Goal: Transaction & Acquisition: Book appointment/travel/reservation

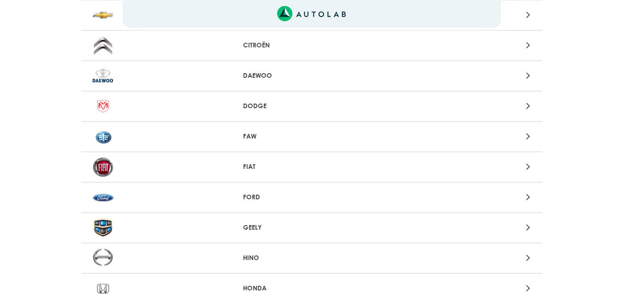
scroll to position [295, 0]
click at [103, 194] on img at bounding box center [103, 196] width 21 height 20
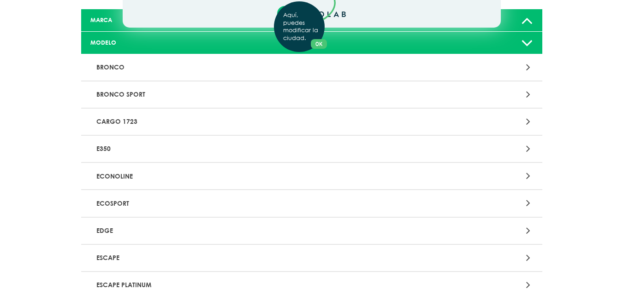
scroll to position [111, 0]
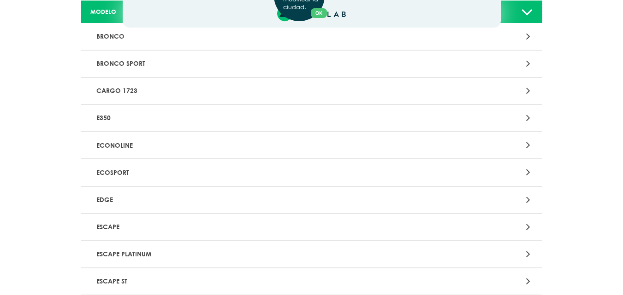
click at [114, 176] on div "Aquí, puedes modificar la ciudad. OK .aex,.bex{fill:none!important;stroke:#50c4…" at bounding box center [311, 36] width 623 height 295
click at [114, 176] on p "ECOSPORT" at bounding box center [236, 172] width 287 height 17
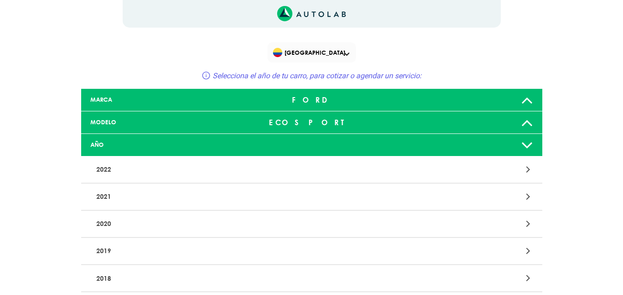
click at [108, 246] on p "2019" at bounding box center [236, 251] width 287 height 17
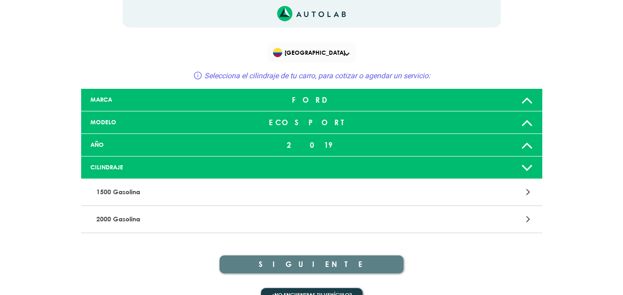
click at [118, 217] on p "2000 Gasolina" at bounding box center [236, 219] width 287 height 17
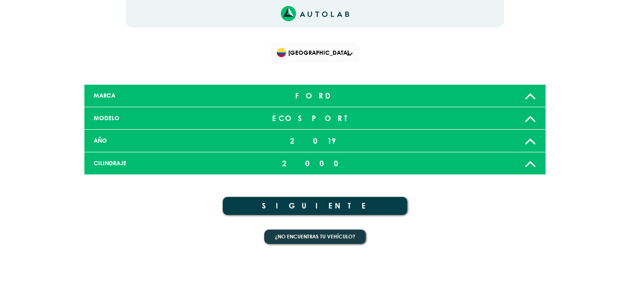
click at [321, 206] on button "SIGUIENTE" at bounding box center [315, 206] width 184 height 18
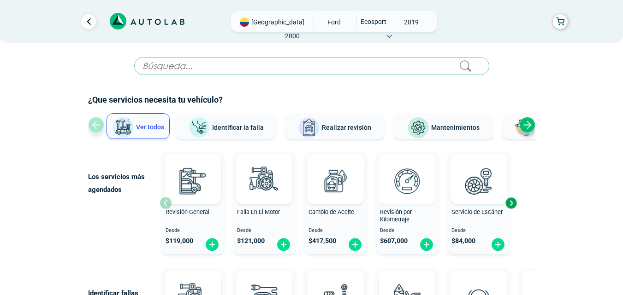
click at [408, 195] on img at bounding box center [407, 181] width 41 height 41
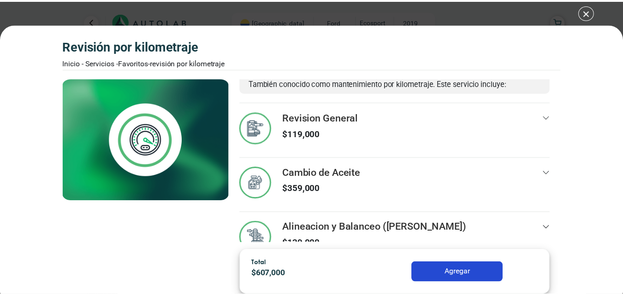
scroll to position [61, 0]
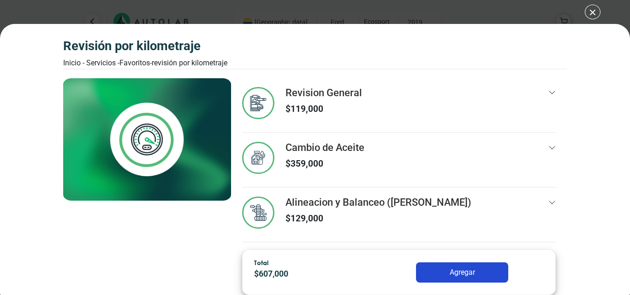
click at [566, 246] on div "Revisión por Kilometraje Inicio - Servicios - Favoritos - Revisión por Kilometr…" at bounding box center [315, 167] width 504 height 257
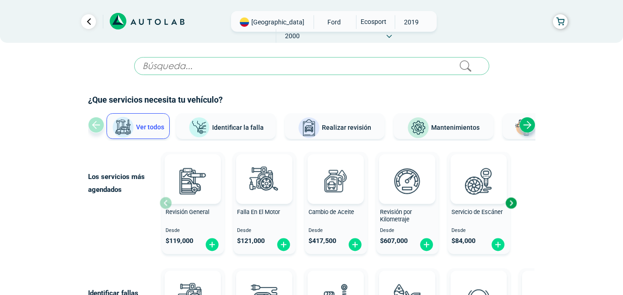
click at [459, 124] on span "Mantenimientos" at bounding box center [455, 127] width 48 height 7
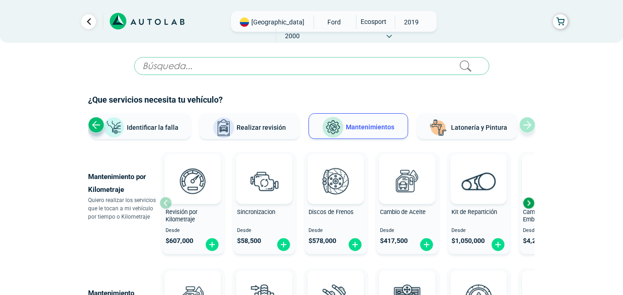
click at [324, 125] on img at bounding box center [333, 128] width 22 height 22
click at [260, 125] on span "Realizar revisión" at bounding box center [260, 127] width 49 height 7
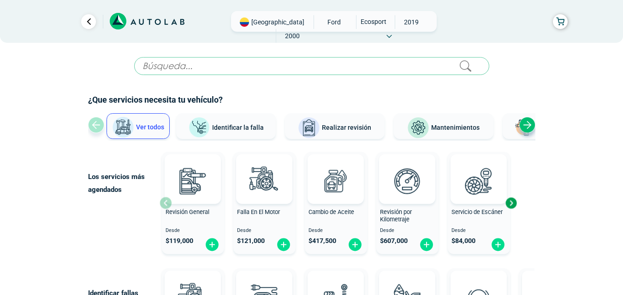
click at [285, 125] on button "Realizar revisión" at bounding box center [335, 126] width 100 height 26
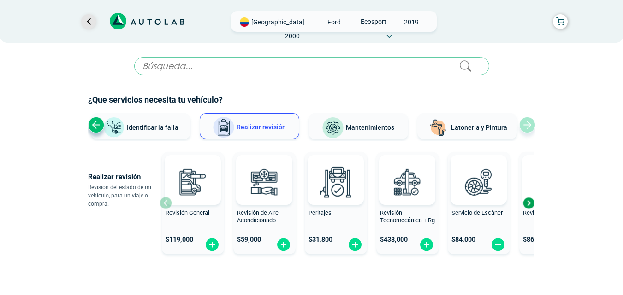
click at [82, 23] on link "Ir al paso anterior" at bounding box center [88, 21] width 15 height 15
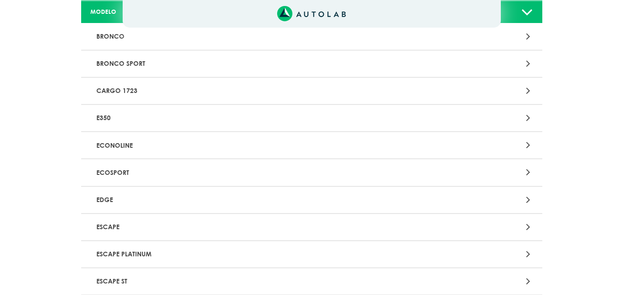
scroll to position [295, 0]
